Goal: Navigation & Orientation: Find specific page/section

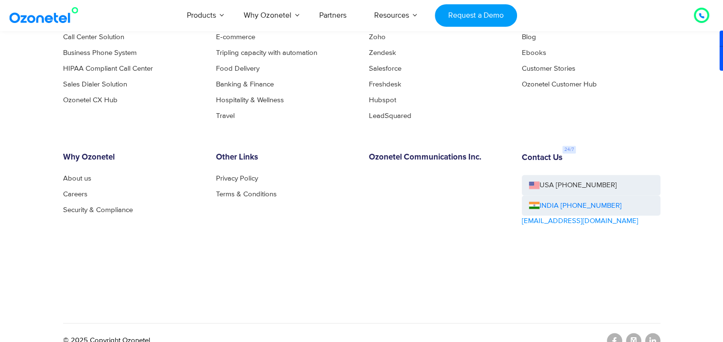
scroll to position [5268, 0]
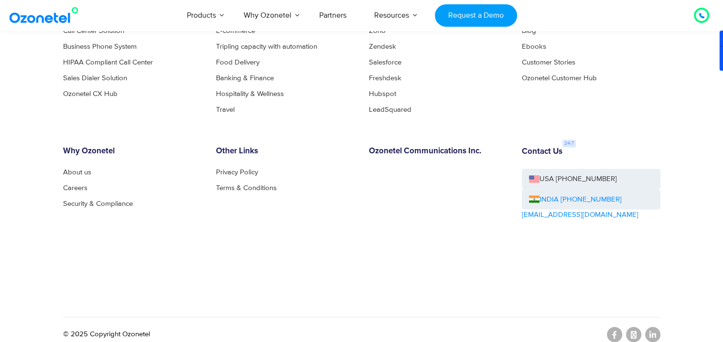
click at [566, 197] on link "INDIA [PHONE_NUMBER]" at bounding box center [575, 199] width 93 height 11
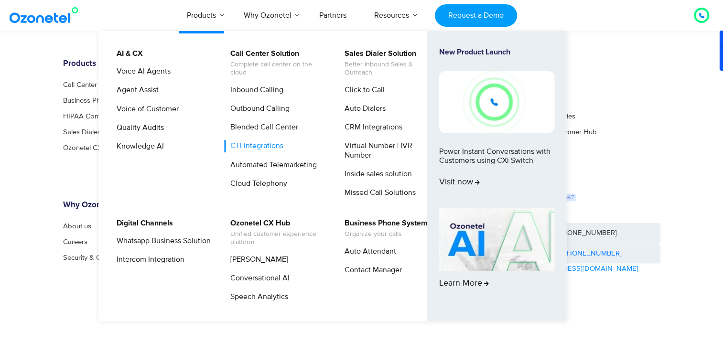
scroll to position [5276, 0]
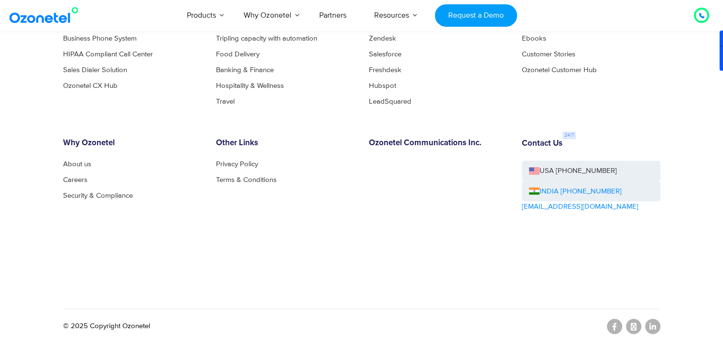
click at [553, 186] on link "INDIA [PHONE_NUMBER]" at bounding box center [575, 191] width 93 height 11
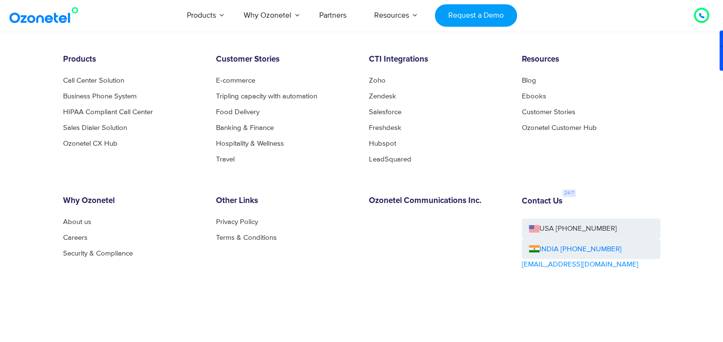
scroll to position [5224, 0]
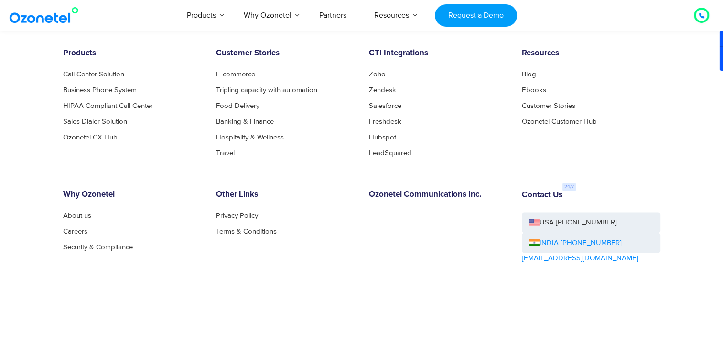
click at [560, 239] on link "INDIA [PHONE_NUMBER]" at bounding box center [575, 243] width 93 height 11
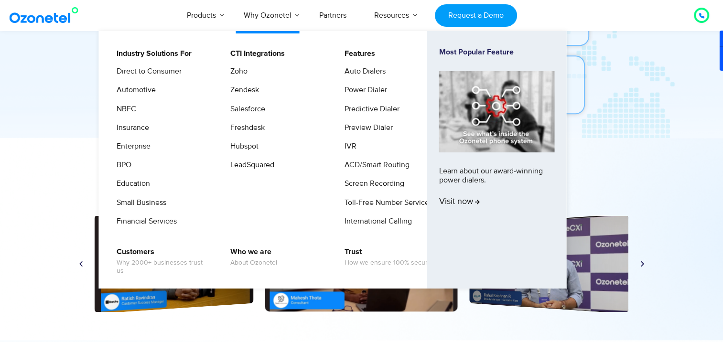
scroll to position [4440, 0]
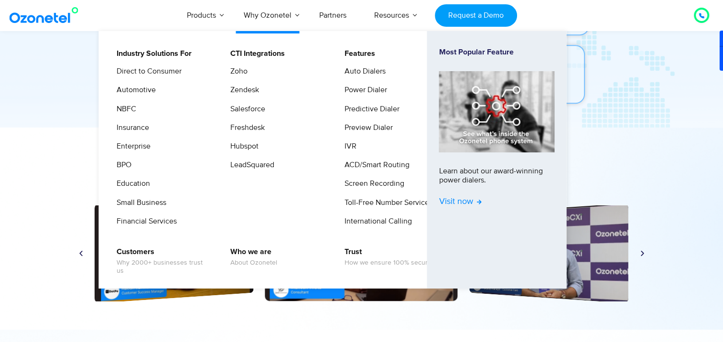
click at [465, 203] on span "Visit now" at bounding box center [460, 202] width 43 height 11
